Goal: Task Accomplishment & Management: Manage account settings

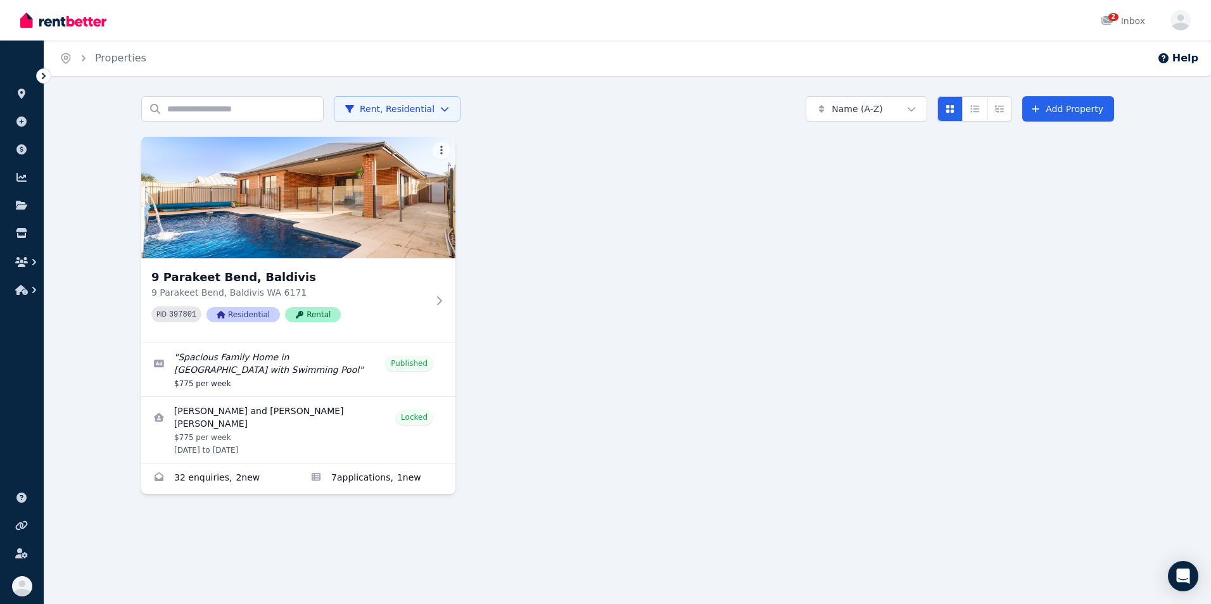
click at [44, 74] on icon at bounding box center [44, 76] width 4 height 6
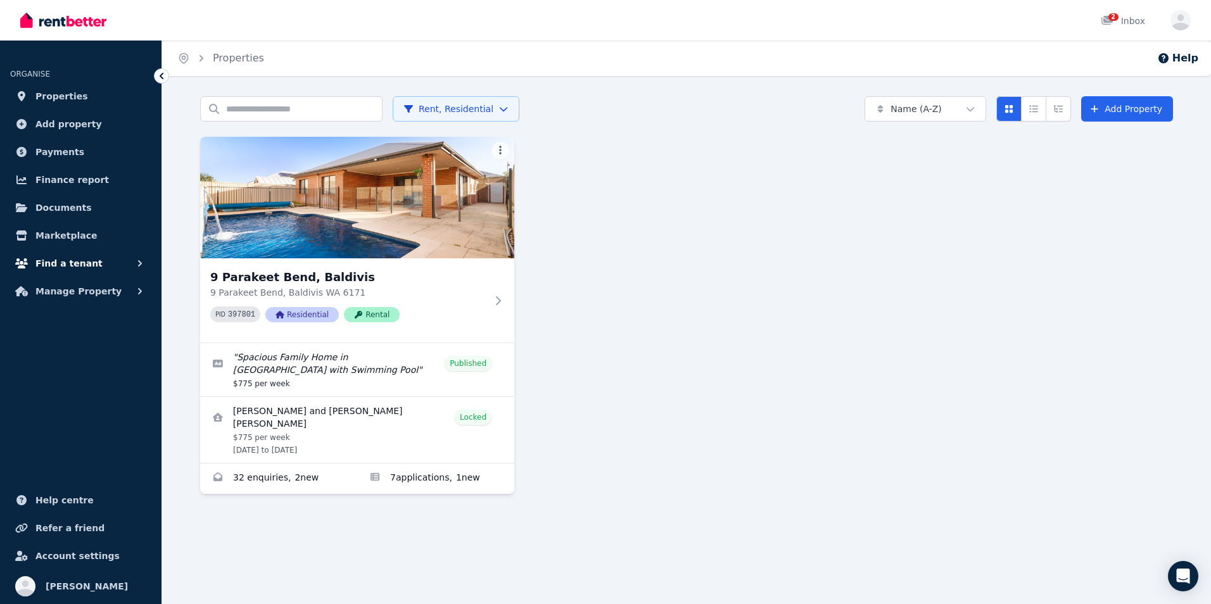
click at [53, 257] on span "Find a tenant" at bounding box center [68, 263] width 67 height 15
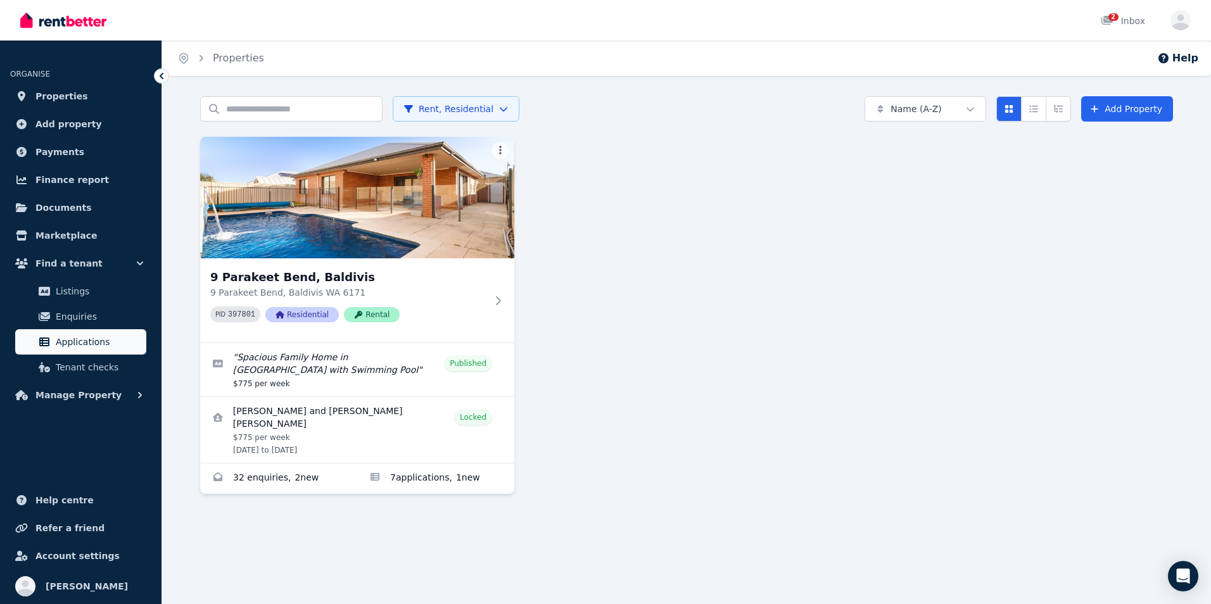
click at [105, 345] on span "Applications" at bounding box center [99, 341] width 86 height 15
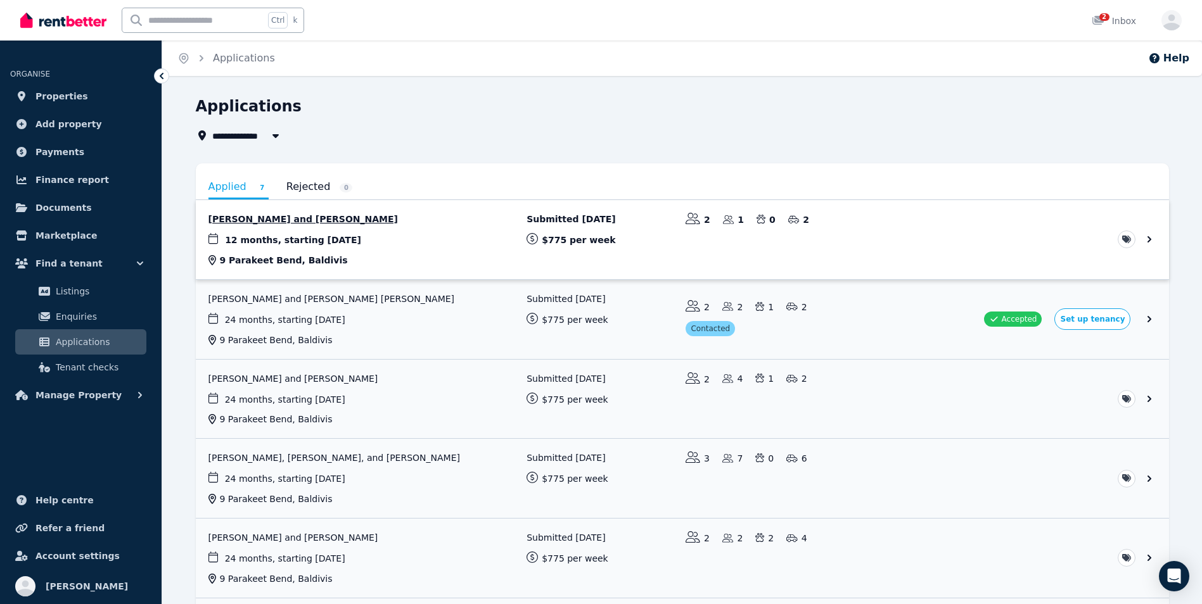
click at [366, 244] on link "View application: Benjamin Russell and Josie-lee Bird" at bounding box center [682, 239] width 973 height 79
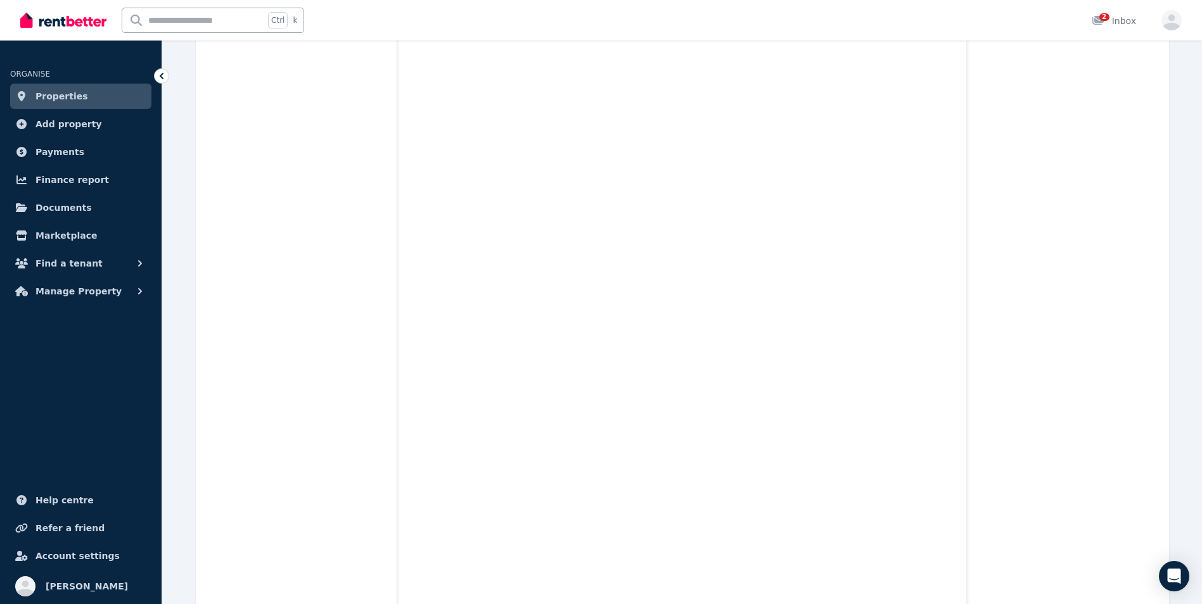
scroll to position [14266, 0]
click at [42, 91] on span "Properties" at bounding box center [61, 96] width 53 height 15
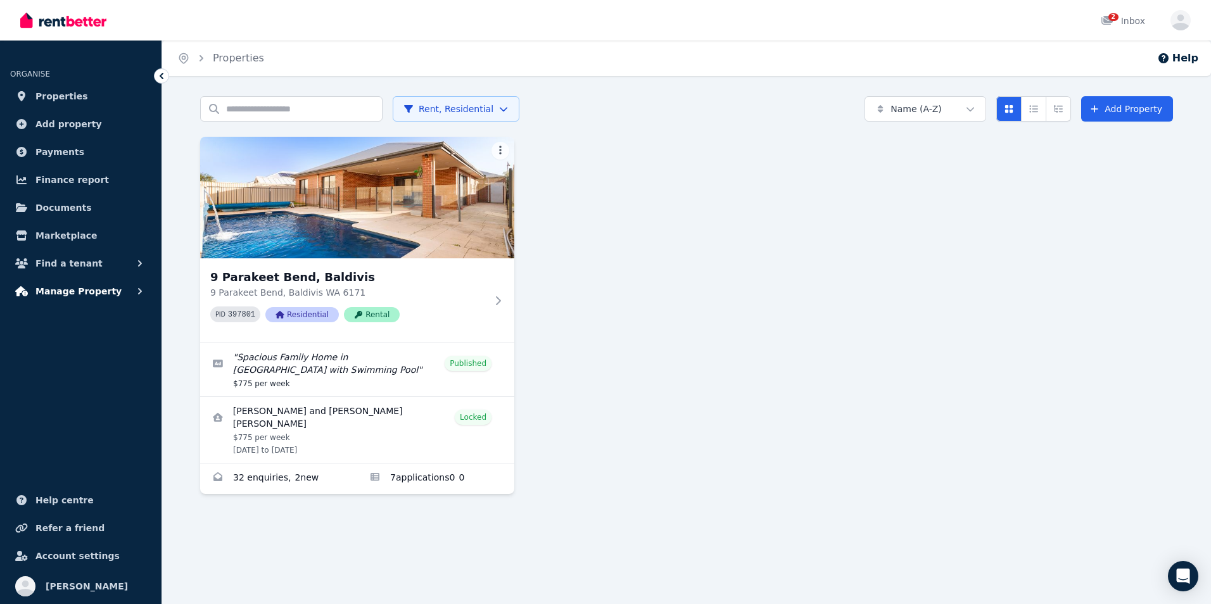
click at [92, 293] on span "Manage Property" at bounding box center [78, 291] width 86 height 15
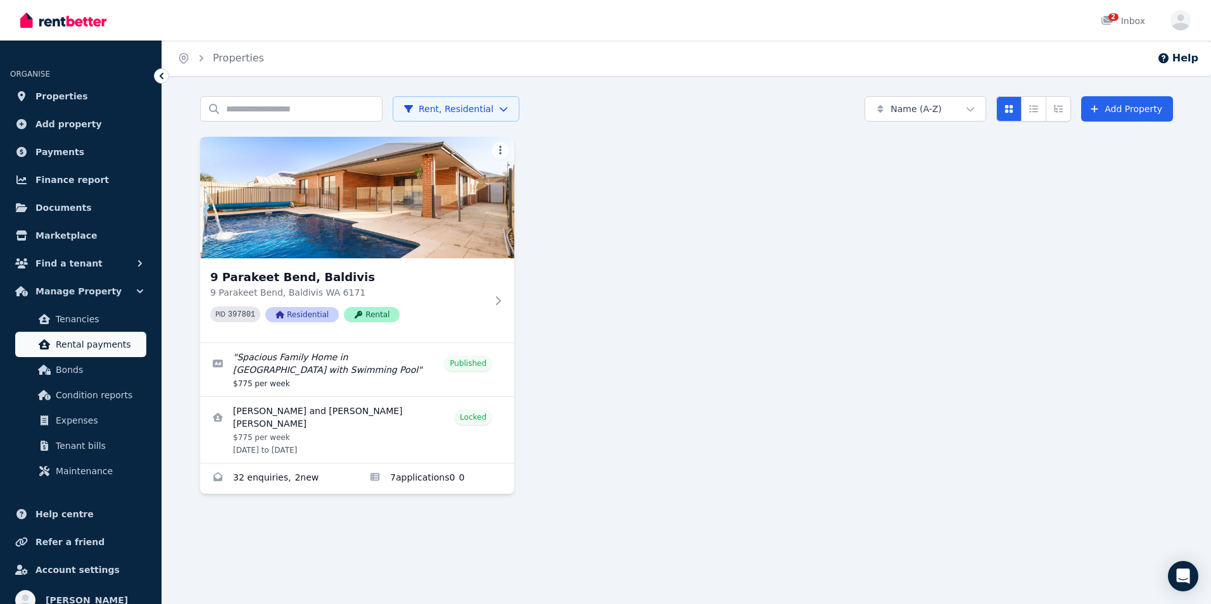
click at [82, 348] on span "Rental payments" at bounding box center [99, 344] width 86 height 15
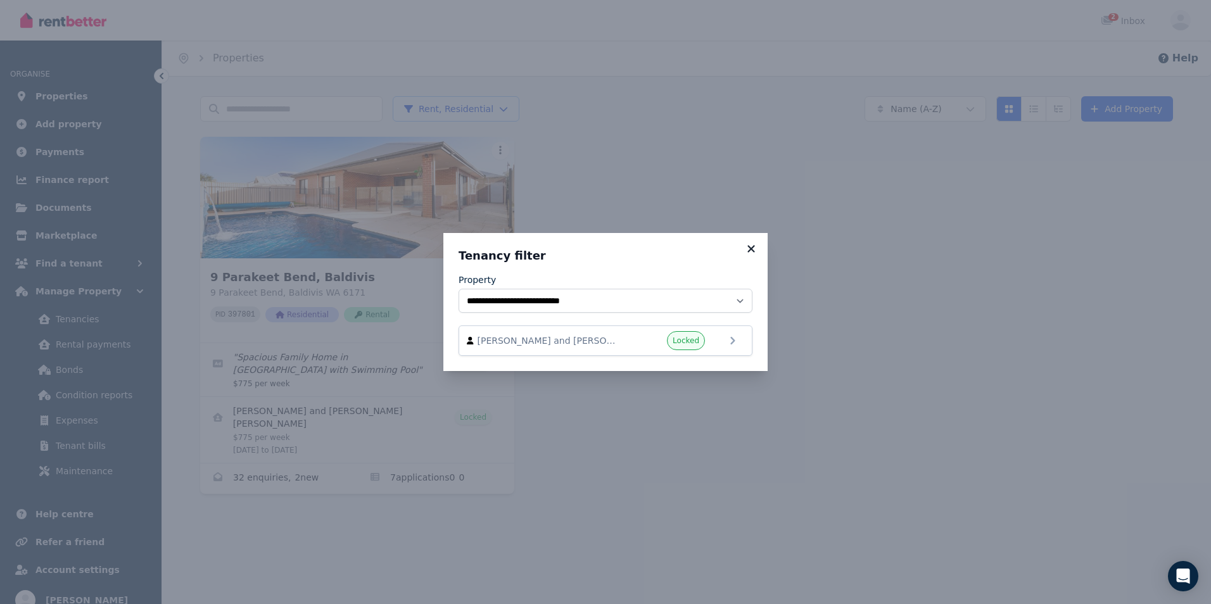
click at [748, 245] on icon at bounding box center [751, 248] width 13 height 11
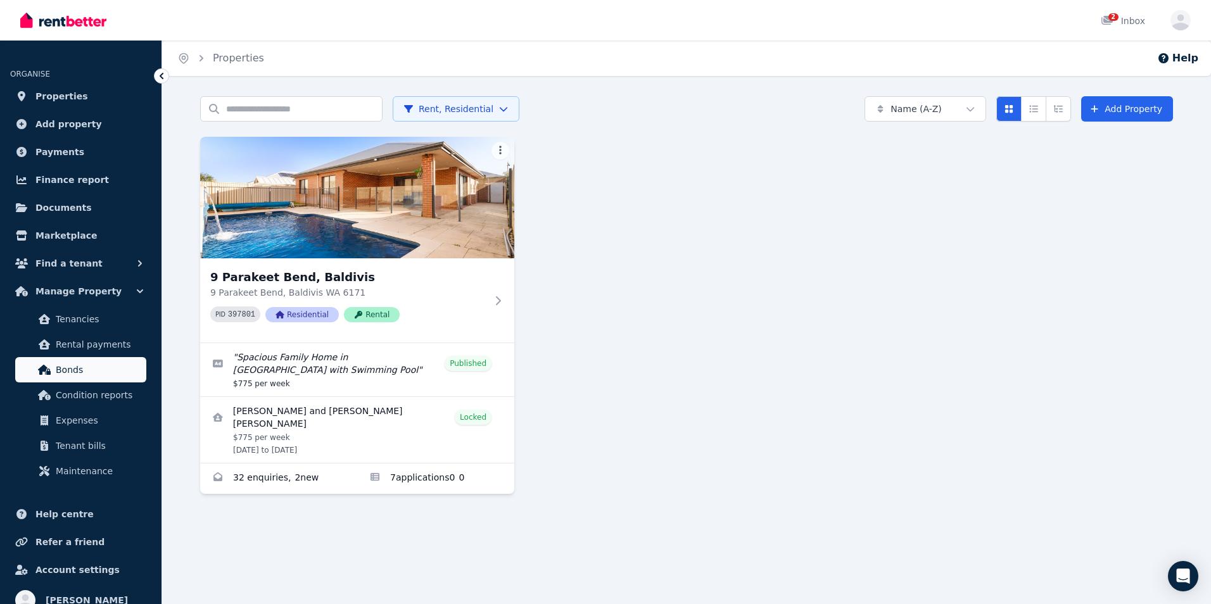
click at [68, 374] on span "Bonds" at bounding box center [99, 369] width 86 height 15
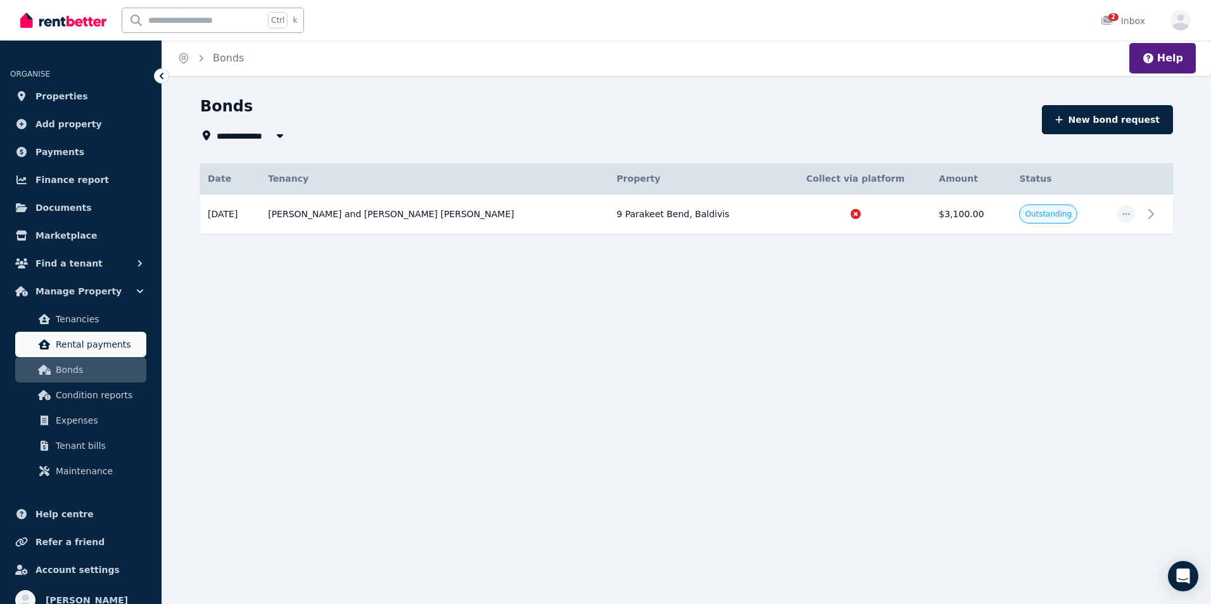
click at [69, 345] on span "Rental payments" at bounding box center [99, 344] width 86 height 15
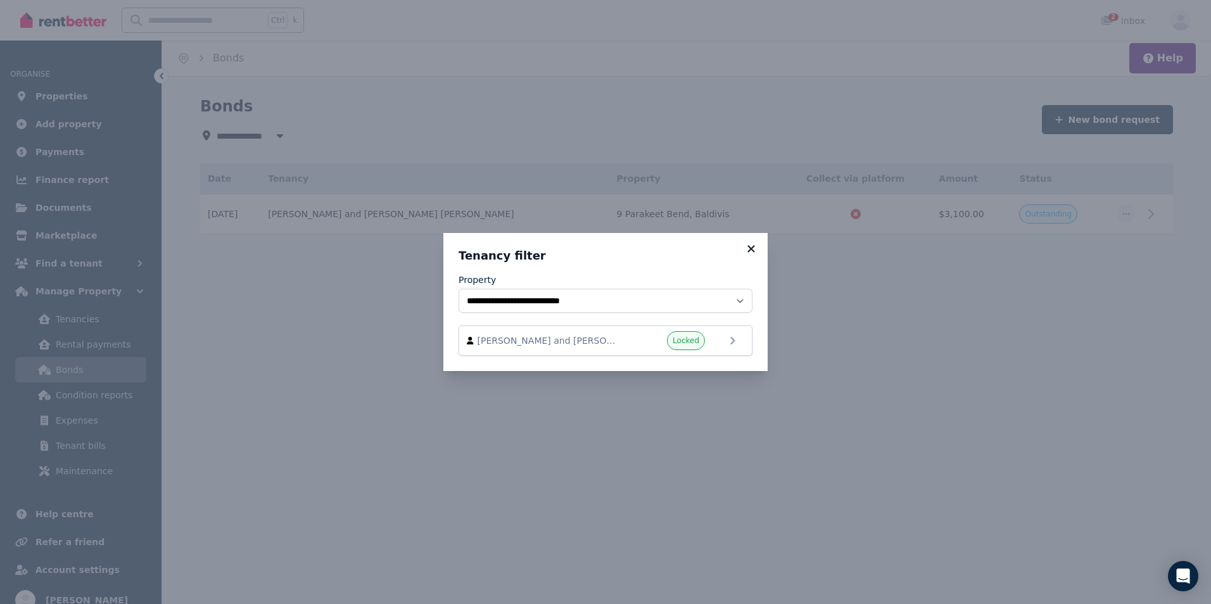
click at [749, 253] on icon at bounding box center [751, 248] width 13 height 11
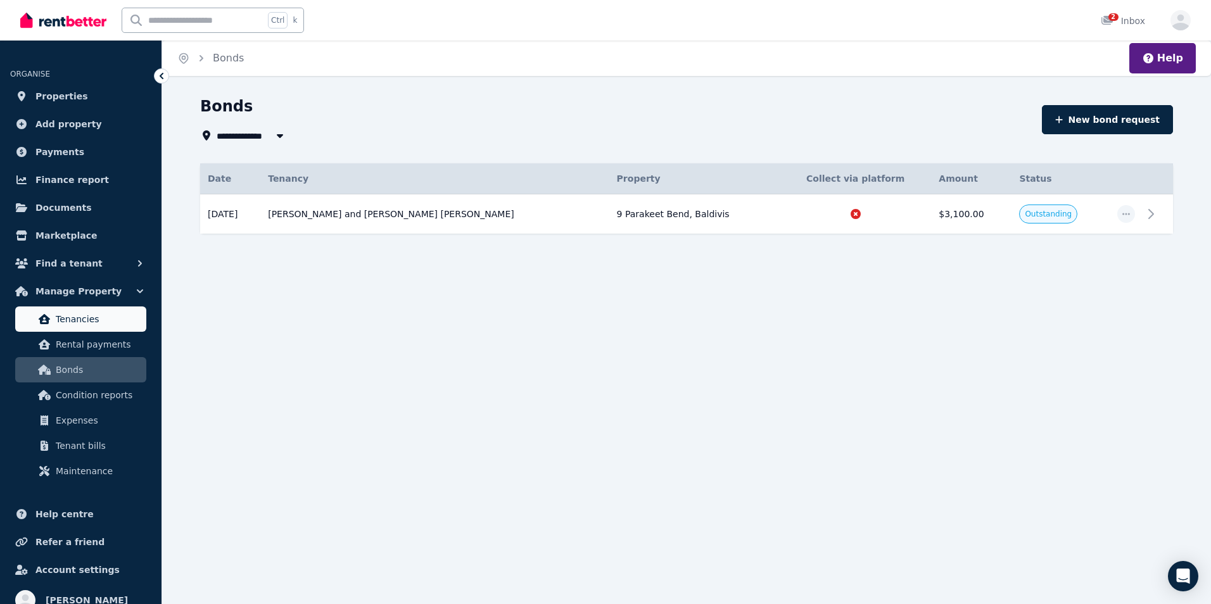
click at [91, 324] on span "Tenancies" at bounding box center [99, 319] width 86 height 15
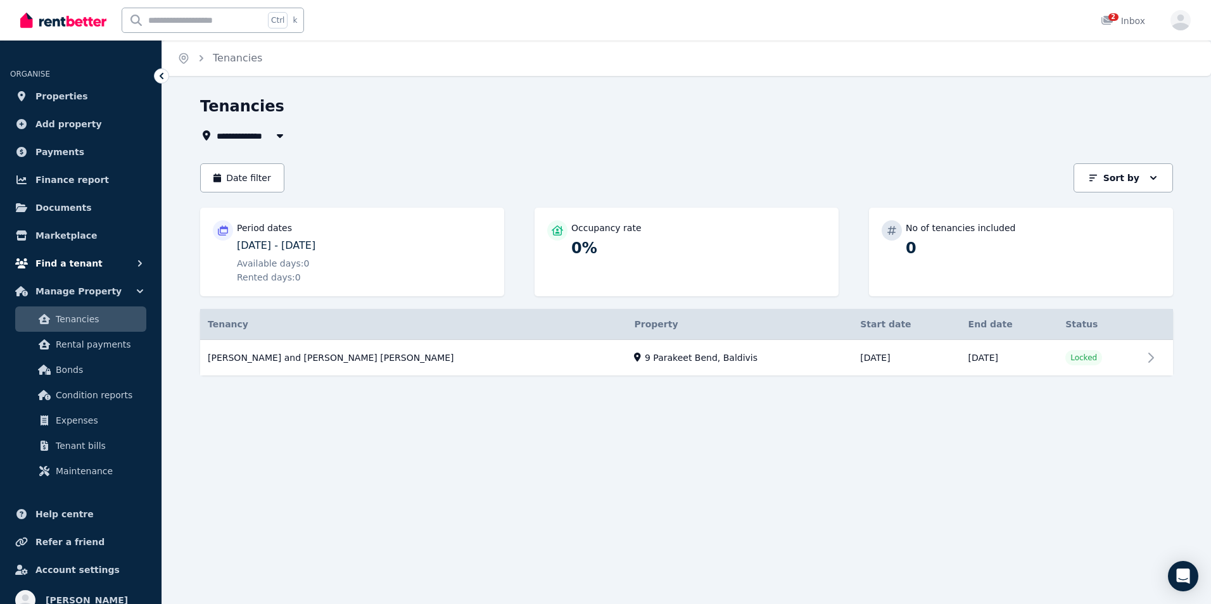
click at [91, 269] on button "Find a tenant" at bounding box center [80, 263] width 141 height 25
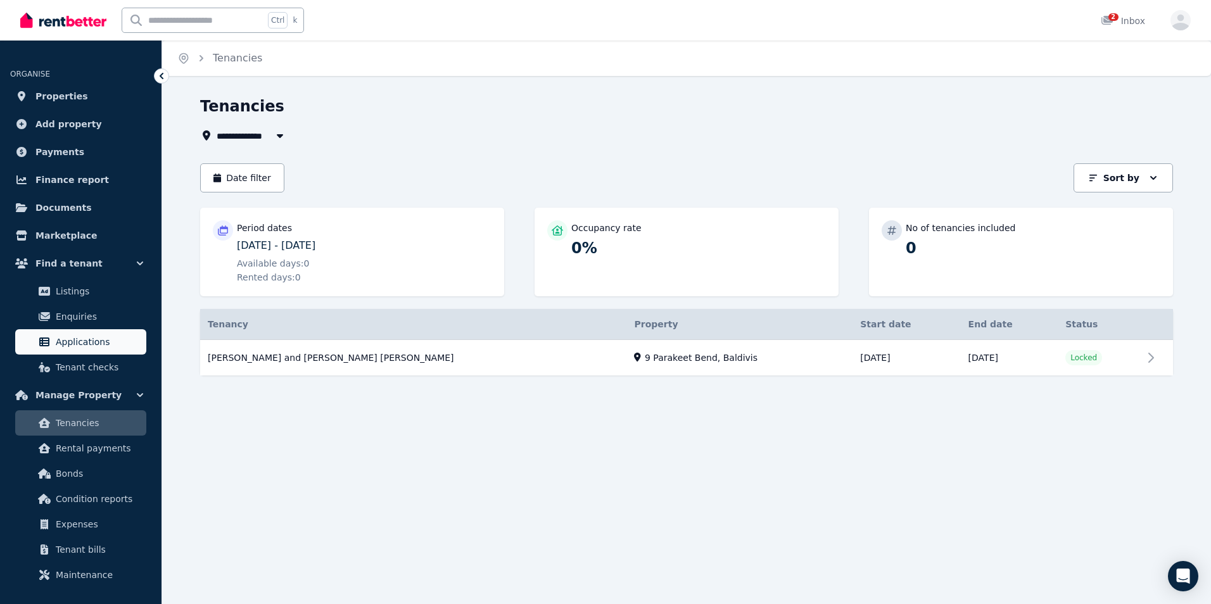
click at [88, 340] on span "Applications" at bounding box center [99, 341] width 86 height 15
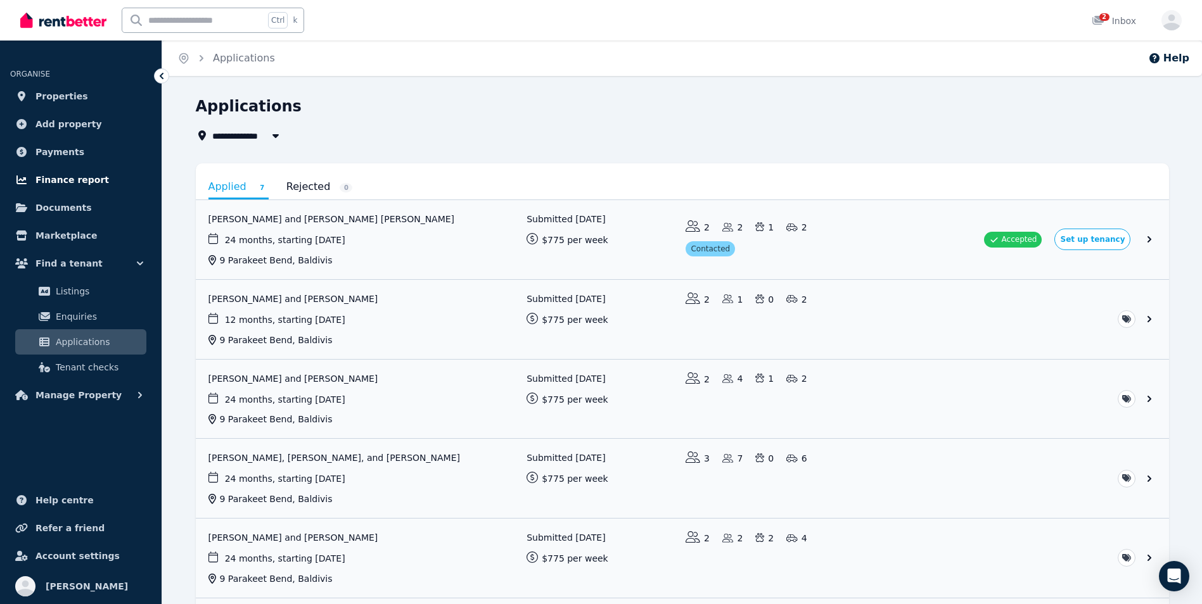
click at [61, 180] on span "Finance report" at bounding box center [71, 179] width 73 height 15
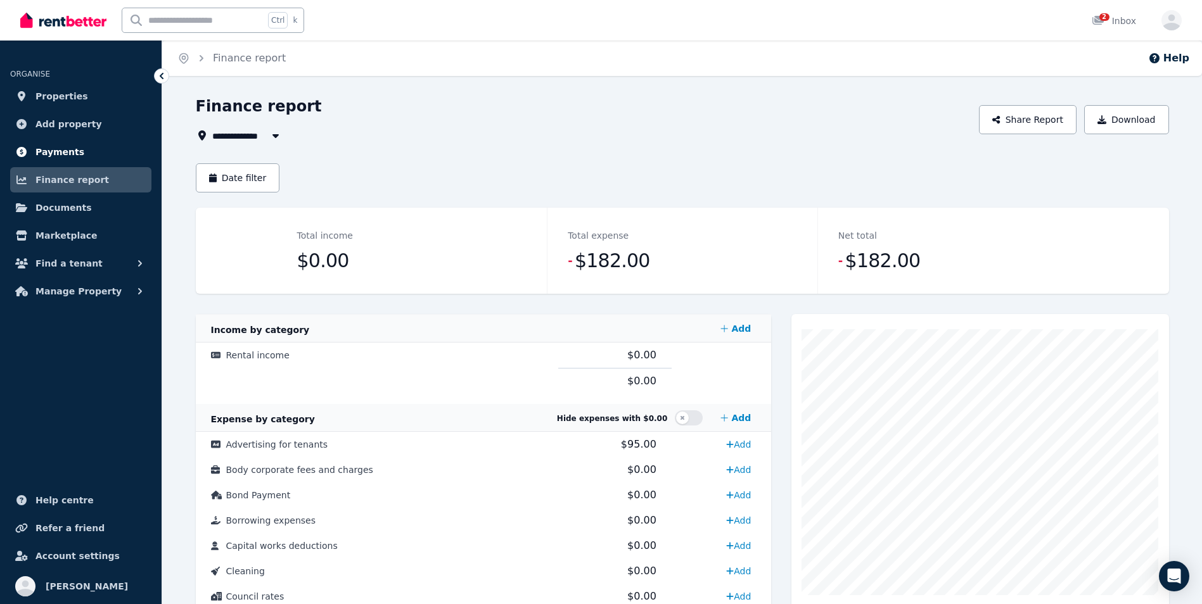
click at [52, 146] on span "Payments" at bounding box center [59, 151] width 49 height 15
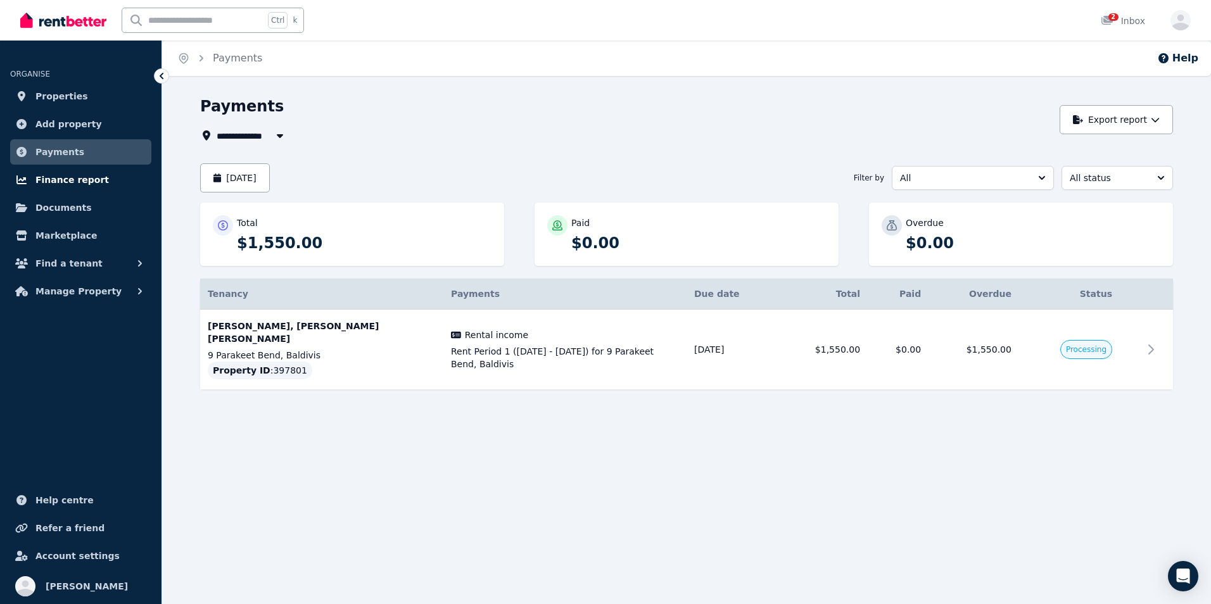
click at [36, 175] on span "Finance report" at bounding box center [71, 179] width 73 height 15
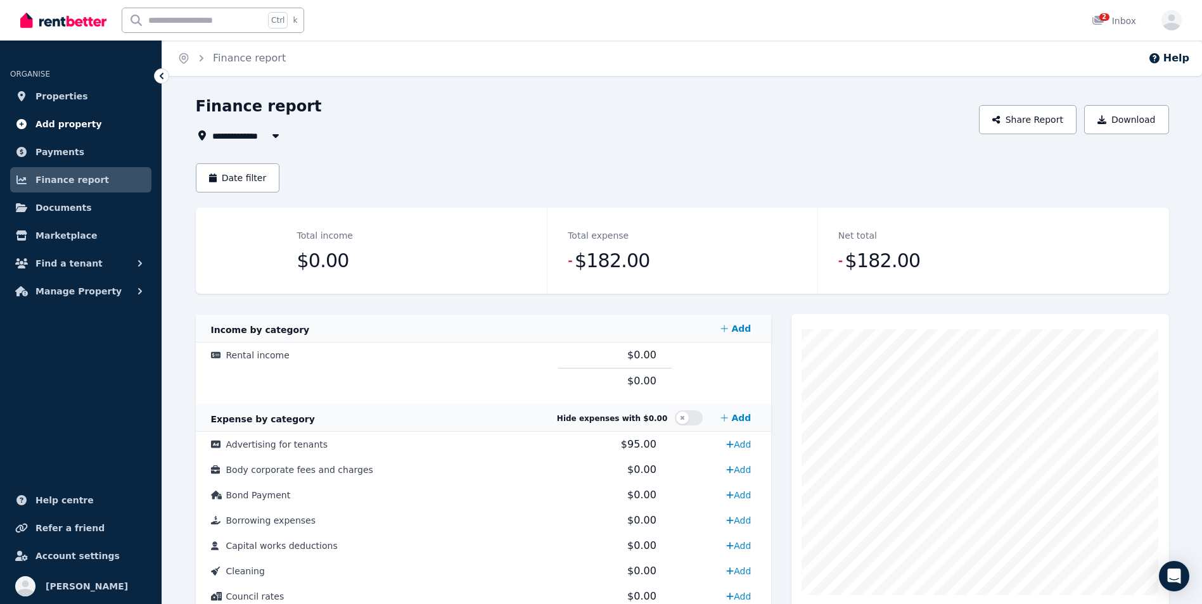
click at [63, 124] on span "Add property" at bounding box center [68, 124] width 67 height 15
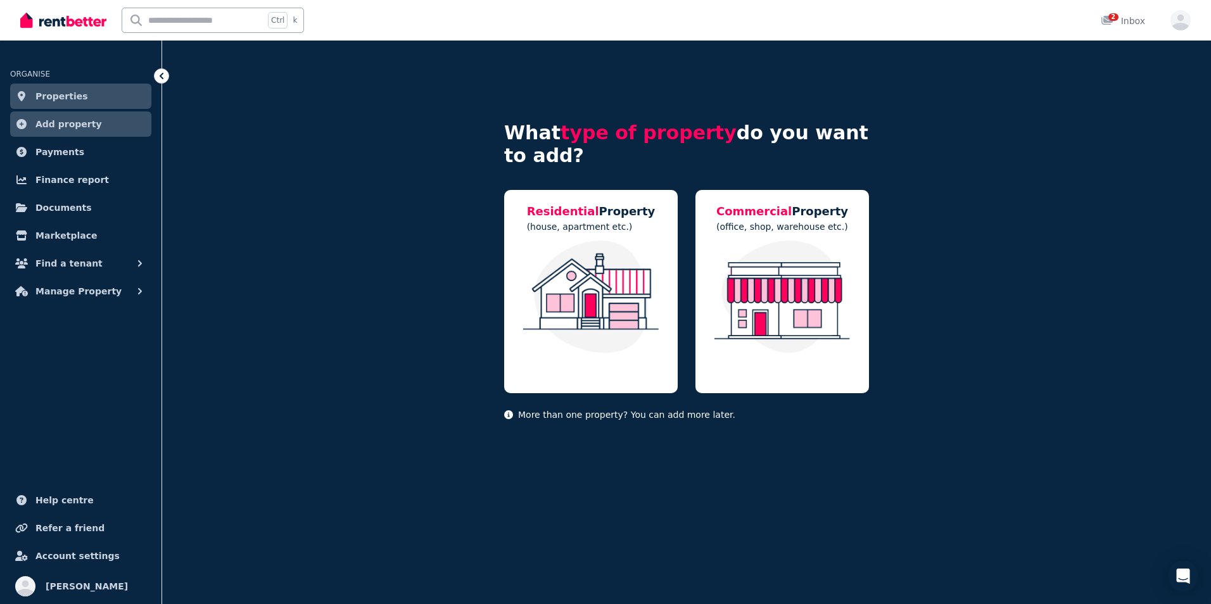
click at [51, 91] on span "Properties" at bounding box center [61, 96] width 53 height 15
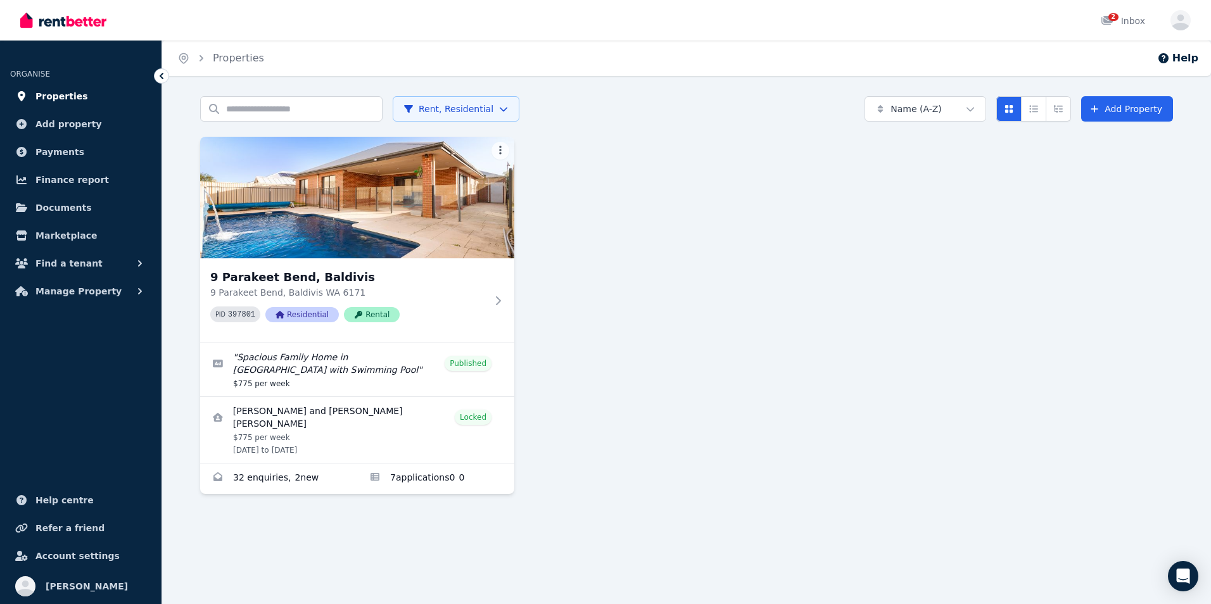
click at [67, 98] on span "Properties" at bounding box center [61, 96] width 53 height 15
click at [39, 98] on span "Properties" at bounding box center [61, 96] width 53 height 15
click at [65, 147] on span "Payments" at bounding box center [59, 151] width 49 height 15
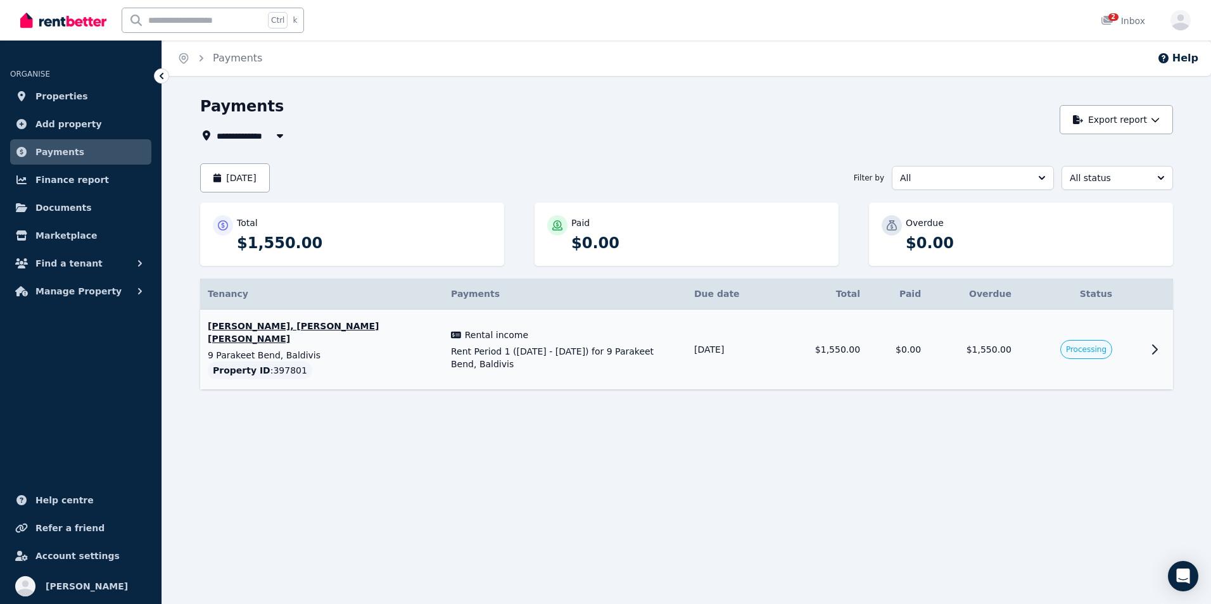
click at [805, 345] on icon at bounding box center [1155, 349] width 4 height 9
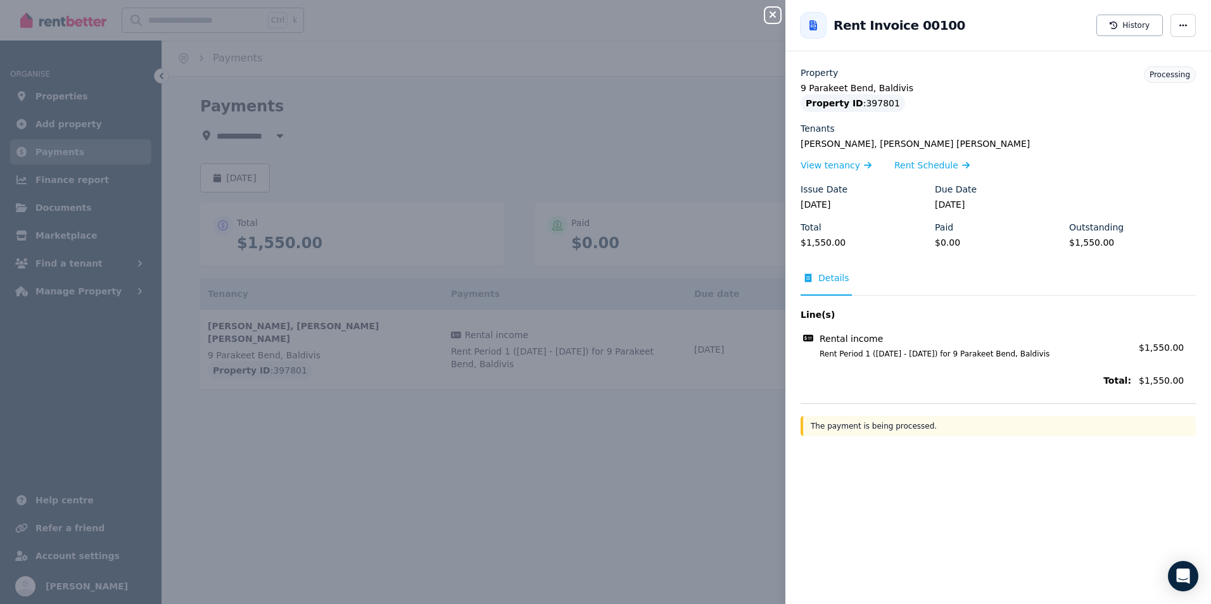
click at [770, 16] on icon "button" at bounding box center [772, 15] width 15 height 10
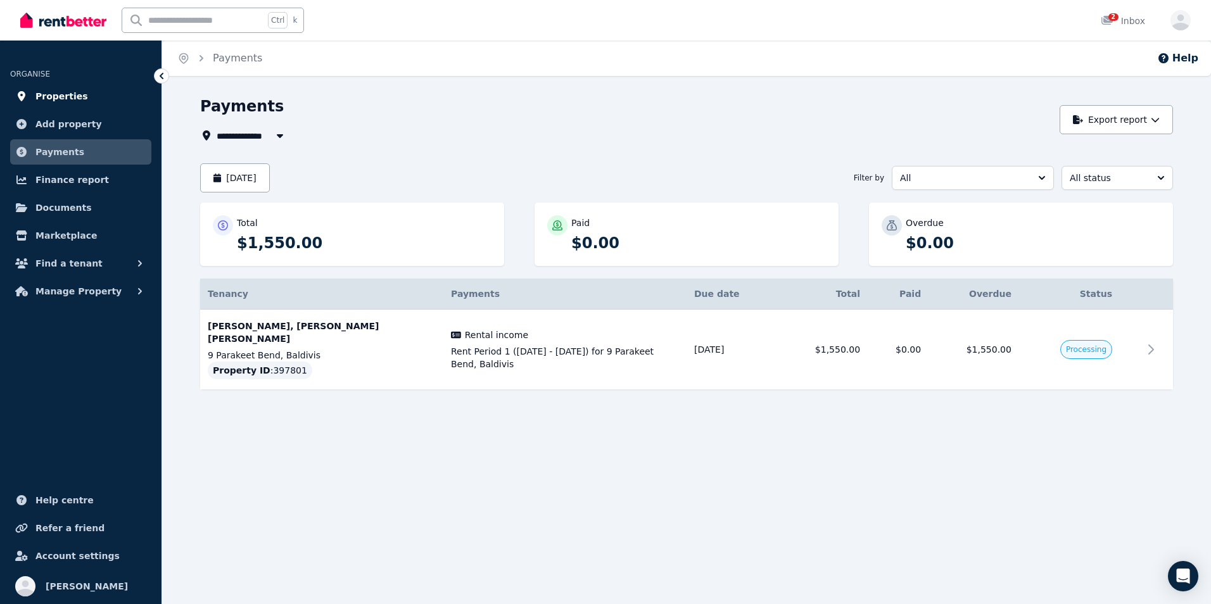
click at [81, 92] on link "Properties" at bounding box center [80, 96] width 141 height 25
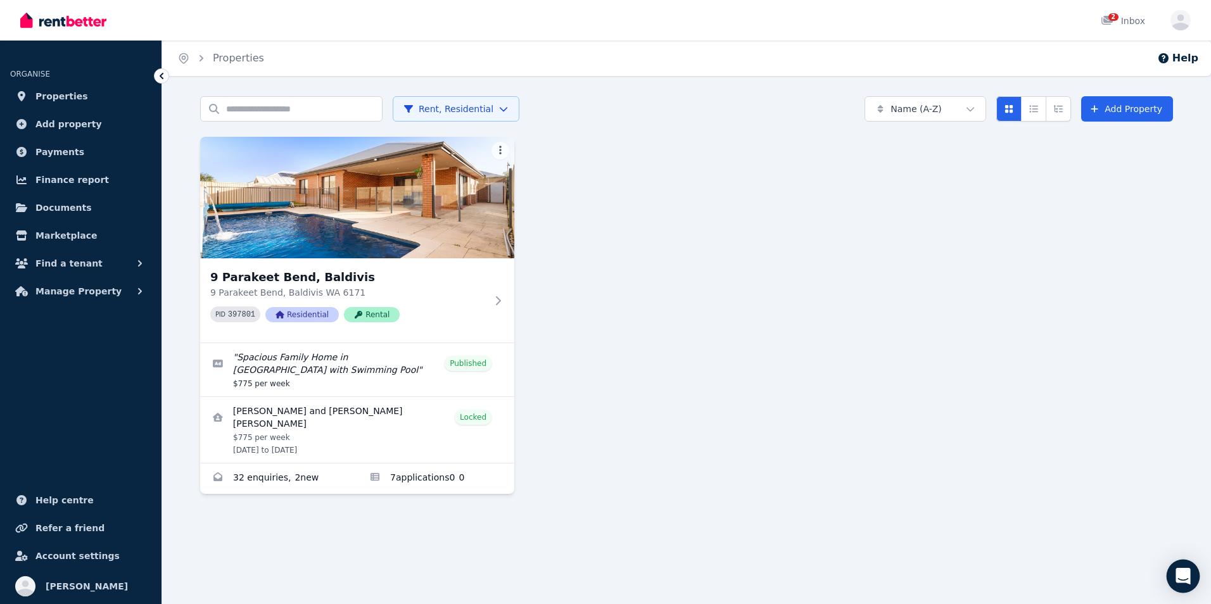
click at [805, 426] on icon "Open Intercom Messenger" at bounding box center [1183, 576] width 16 height 16
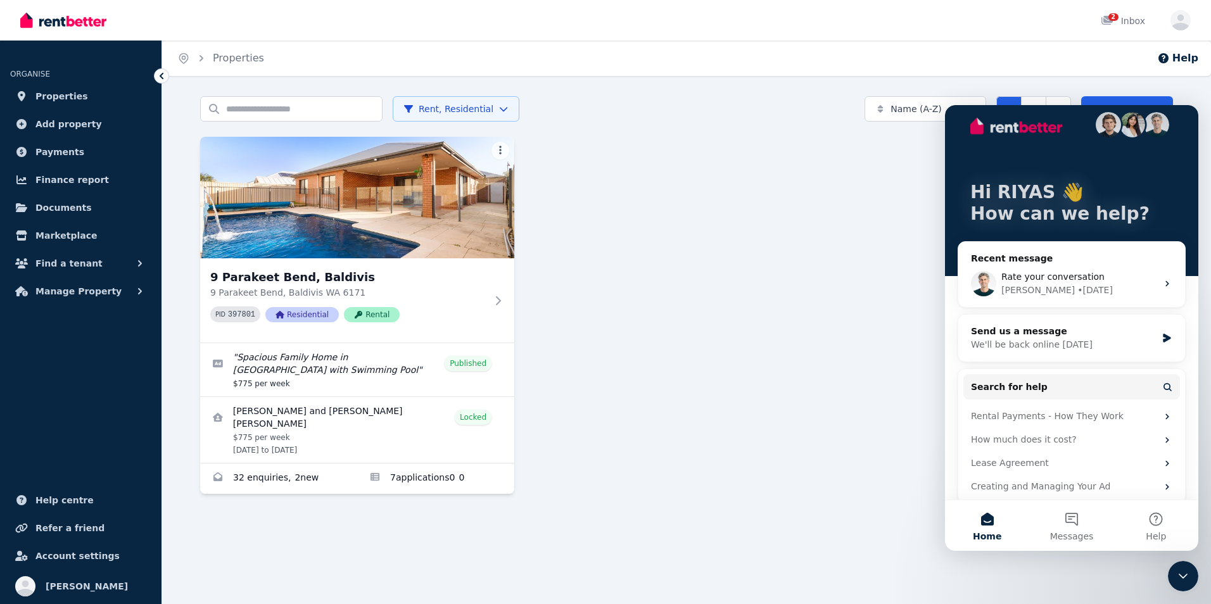
scroll to position [24, 0]
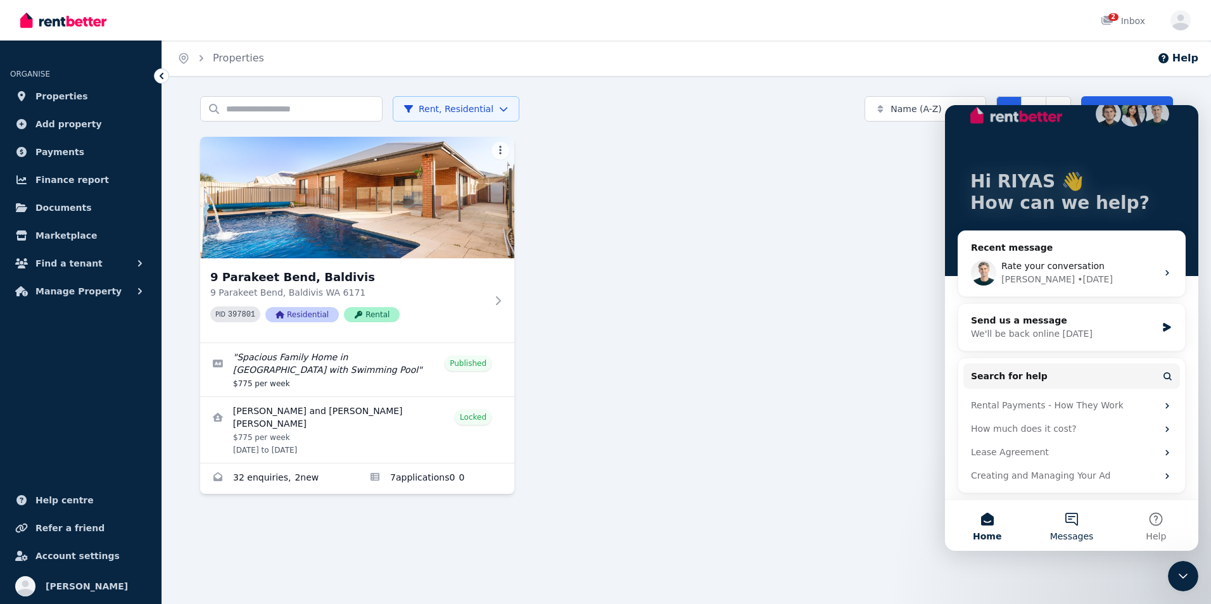
click at [805, 426] on button "Messages" at bounding box center [1071, 525] width 84 height 51
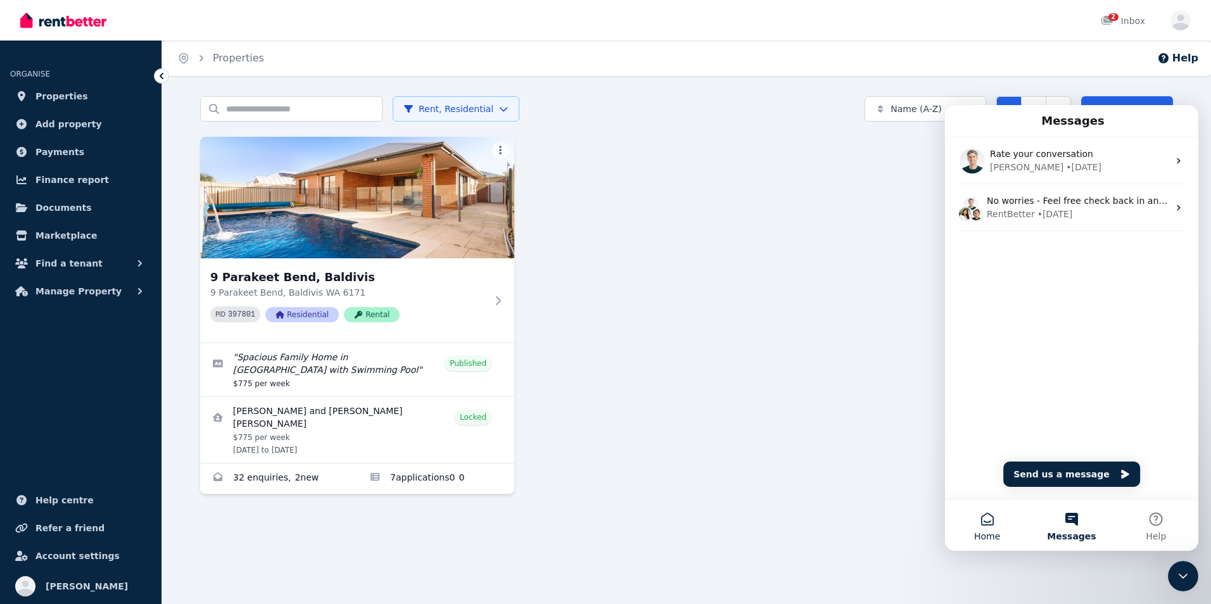
click at [805, 426] on button "Home" at bounding box center [987, 525] width 84 height 51
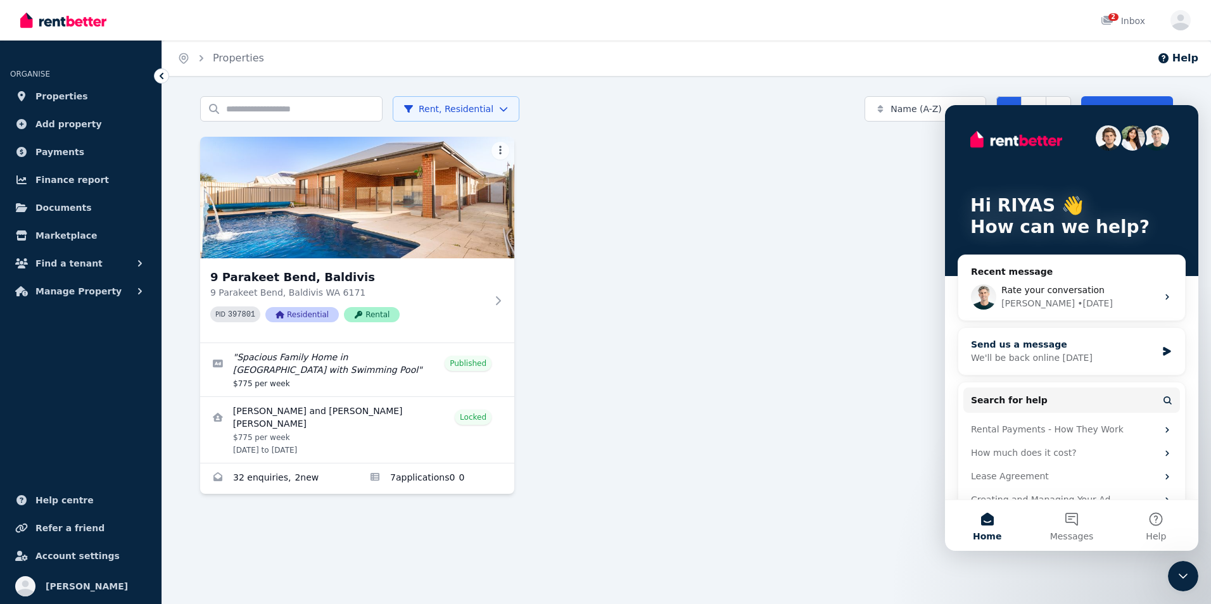
click at [805, 347] on icon "Intercom messenger" at bounding box center [1167, 352] width 11 height 10
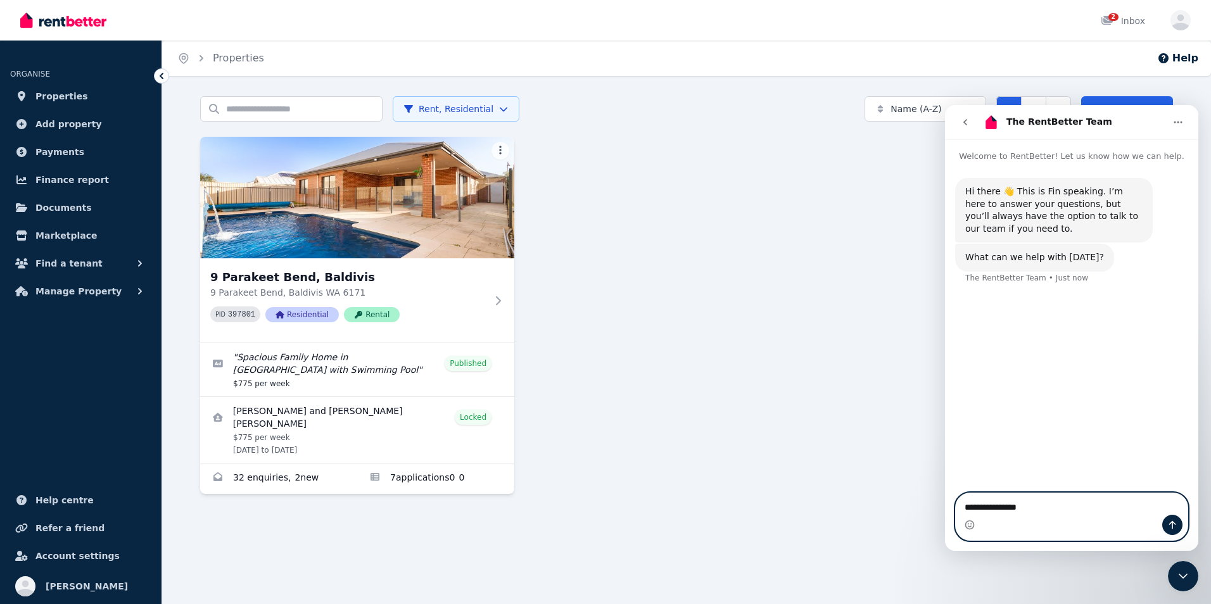
click at [805, 426] on textarea "**********" at bounding box center [1072, 504] width 232 height 22
type textarea "**********"
click at [805, 426] on button "Send a message…" at bounding box center [1172, 525] width 20 height 20
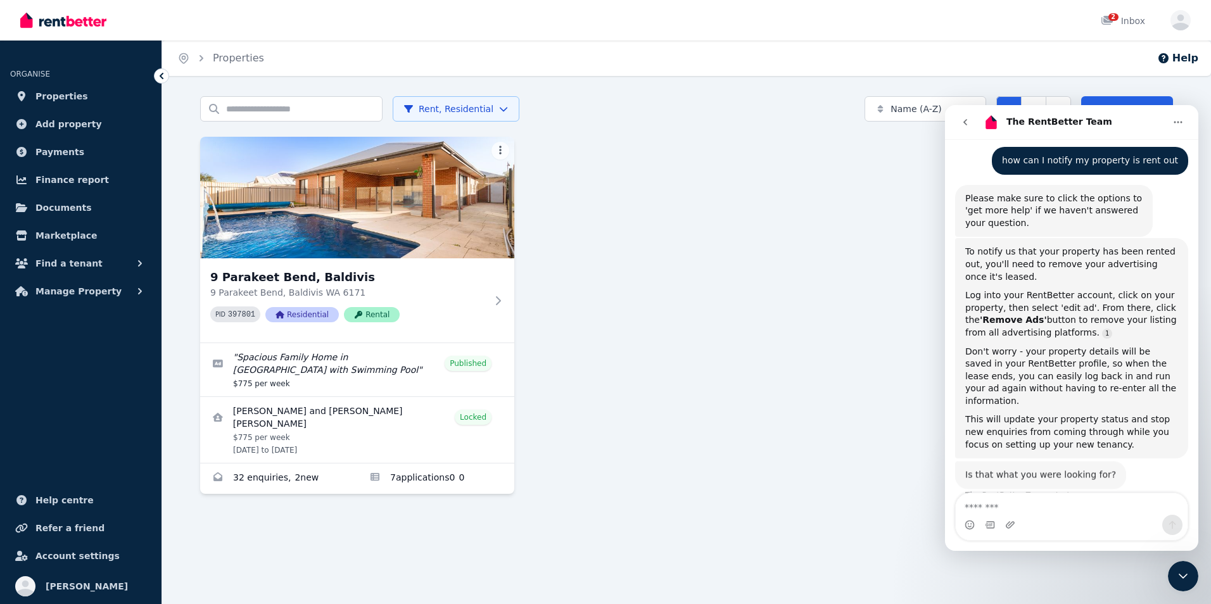
scroll to position [143, 0]
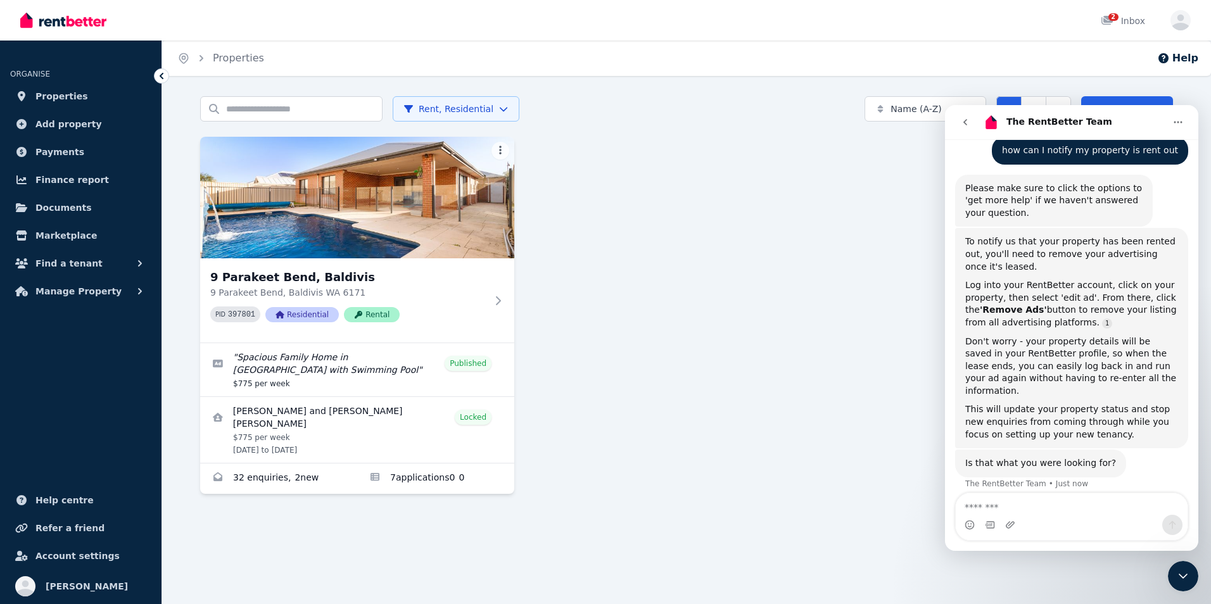
click at [805, 190] on div "9 Parakeet Bend, Baldivis 9 Parakeet Bend, Baldivis WA 6171 PID 397801 Resident…" at bounding box center [686, 315] width 973 height 357
click at [765, 245] on div "9 Parakeet Bend, Baldivis 9 Parakeet Bend, Baldivis WA 6171 PID 397801 Resident…" at bounding box center [686, 315] width 973 height 357
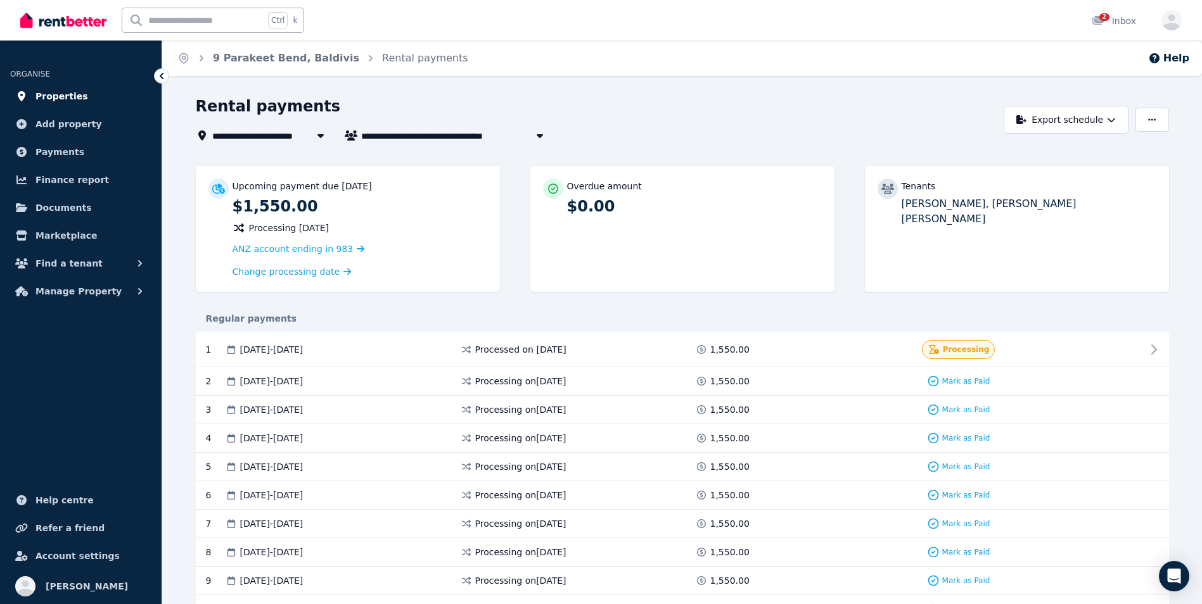
click at [65, 98] on span "Properties" at bounding box center [61, 96] width 53 height 15
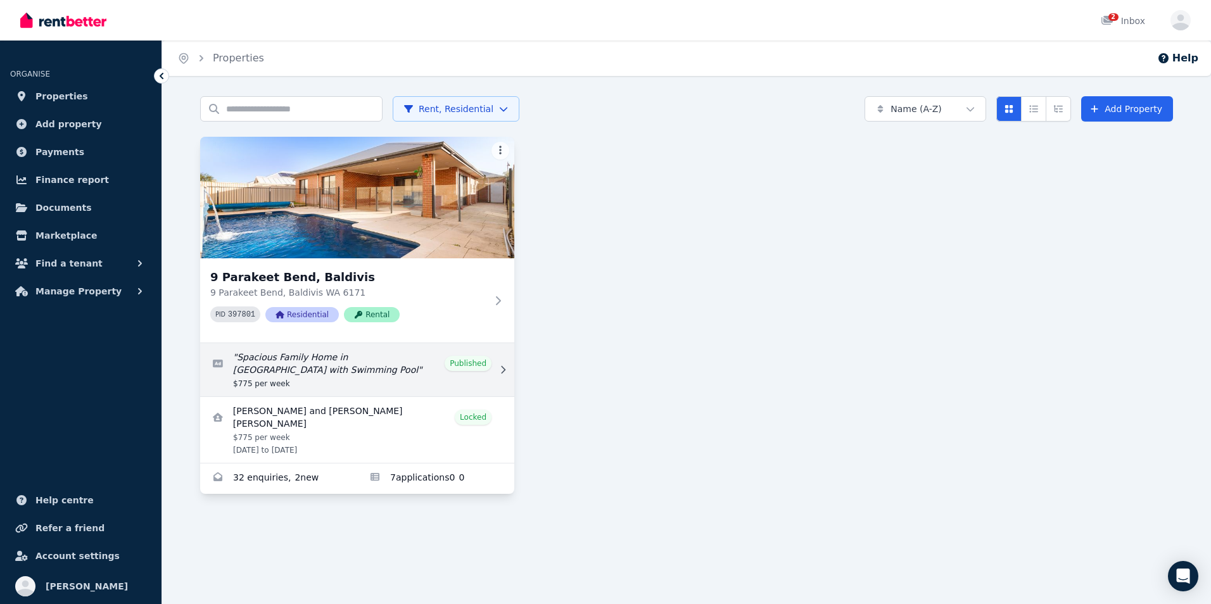
click at [404, 362] on link "Edit listing: Spacious Family Home in Baldivis with Swimming Pool" at bounding box center [357, 369] width 314 height 53
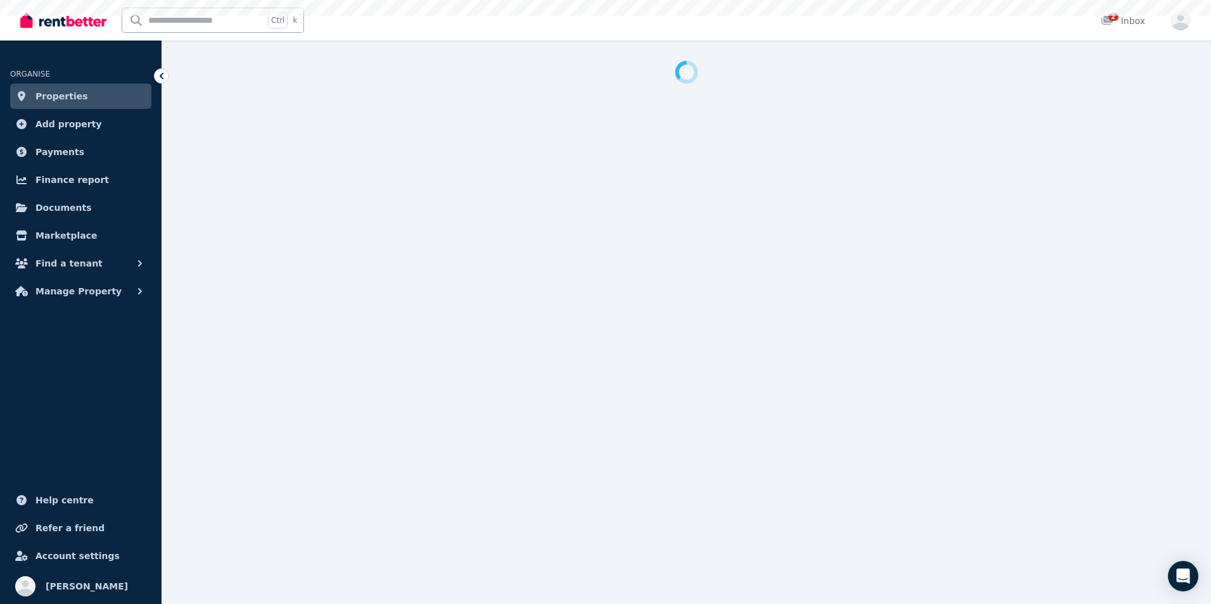
select select "**********"
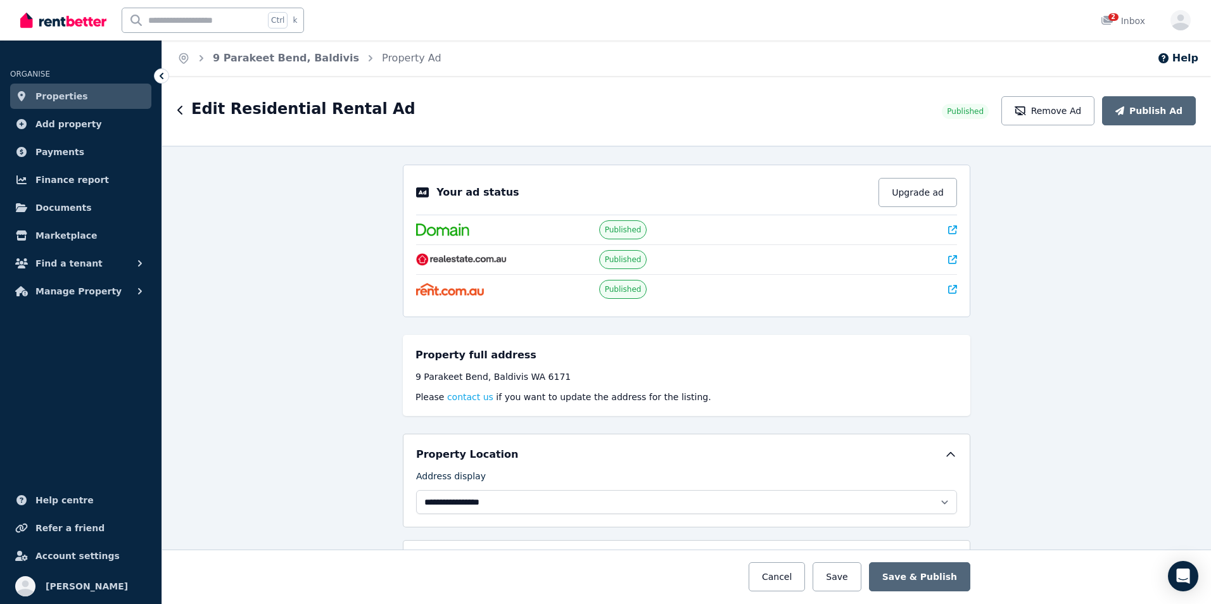
click at [948, 227] on icon at bounding box center [952, 230] width 9 height 9
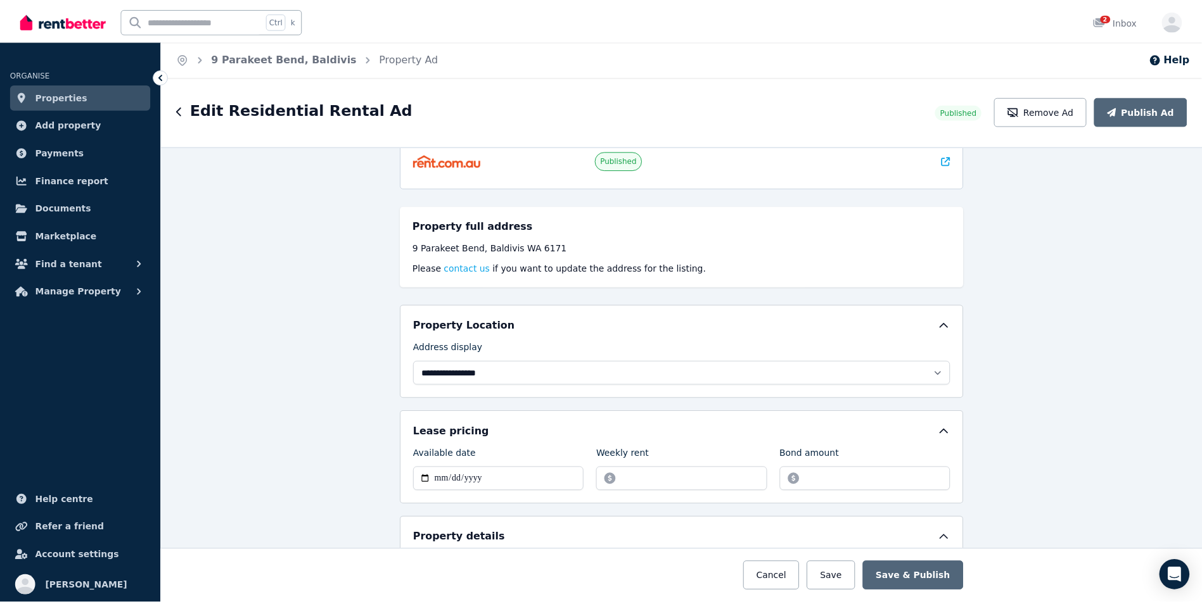
scroll to position [127, 0]
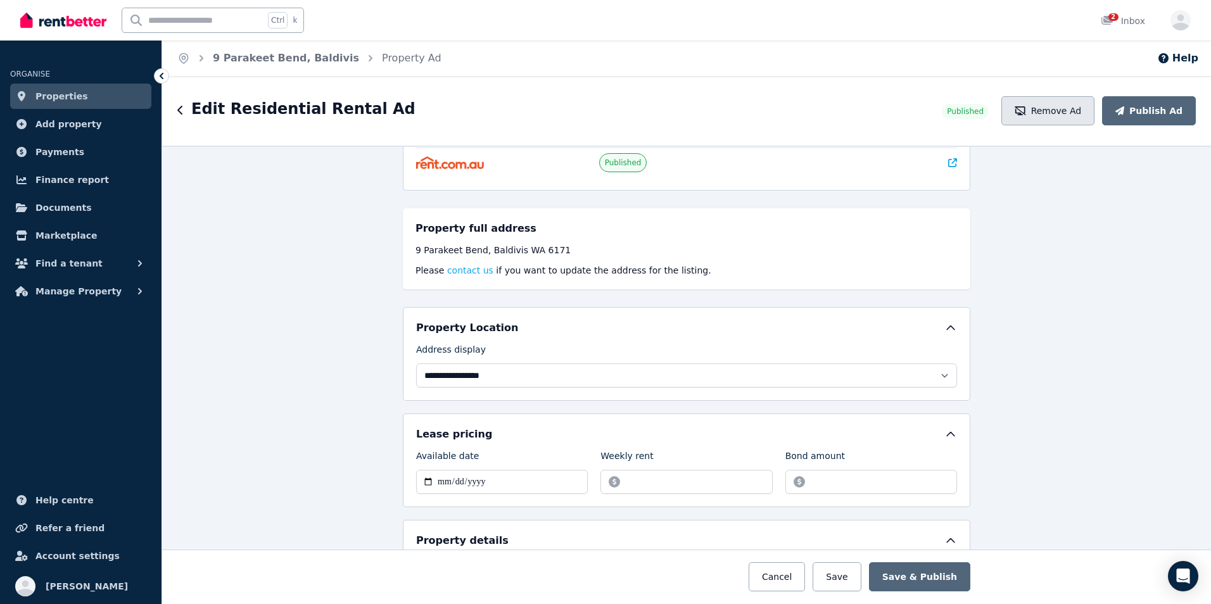
click at [1067, 112] on button "Remove Ad" at bounding box center [1048, 110] width 93 height 29
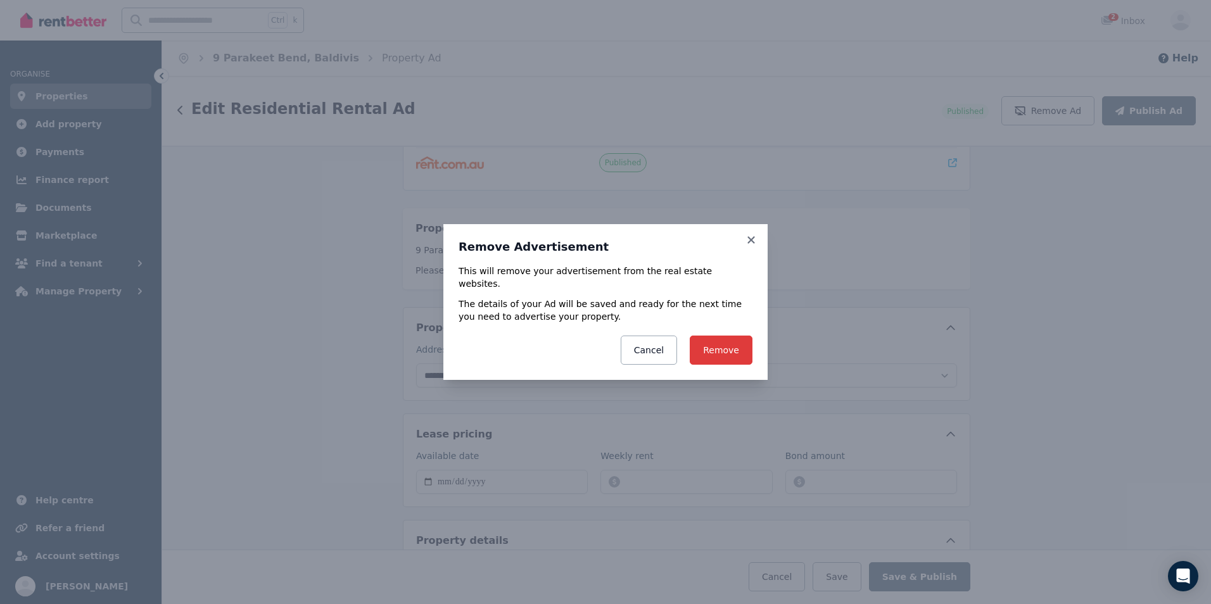
click at [730, 346] on button "Remove" at bounding box center [721, 350] width 63 height 29
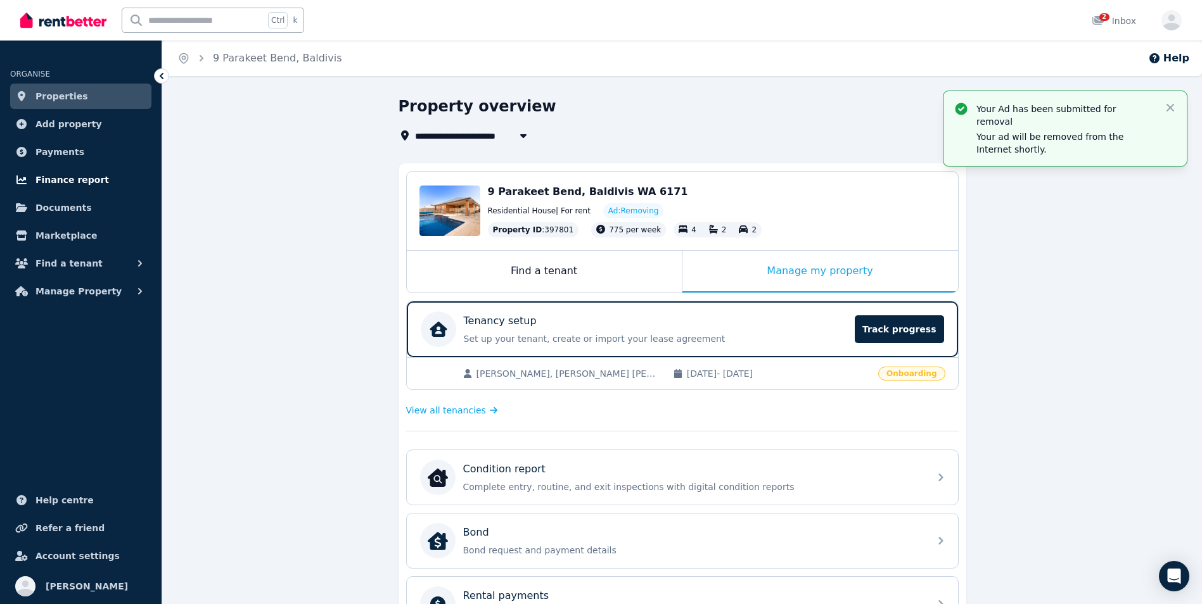
click at [79, 180] on span "Finance report" at bounding box center [71, 179] width 73 height 15
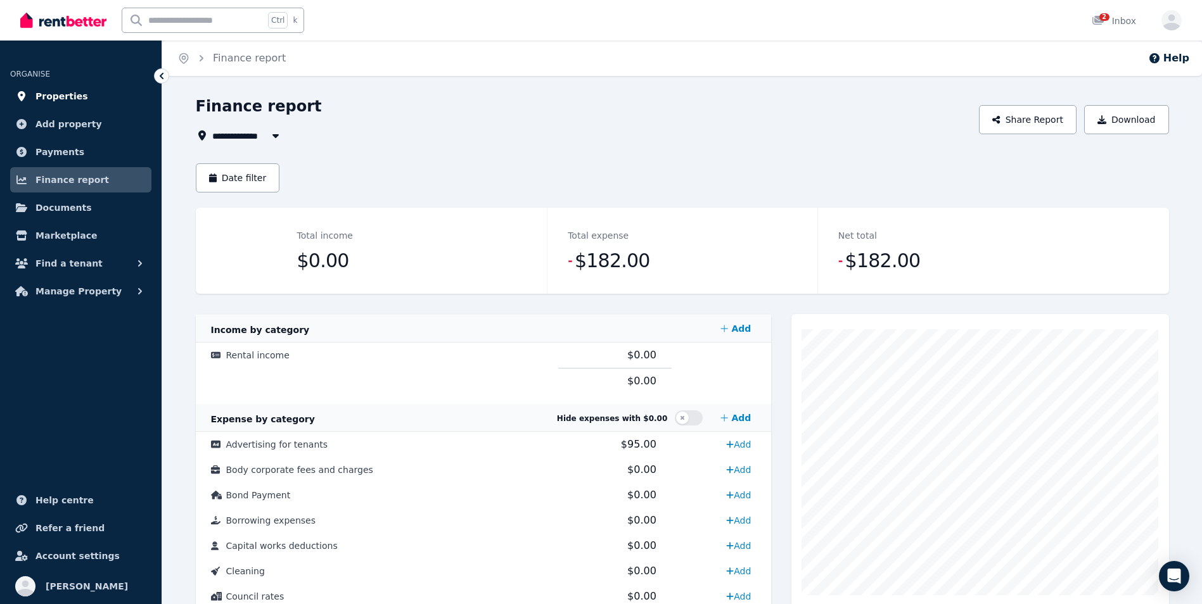
click at [53, 98] on span "Properties" at bounding box center [61, 96] width 53 height 15
